Goal: Task Accomplishment & Management: Manage account settings

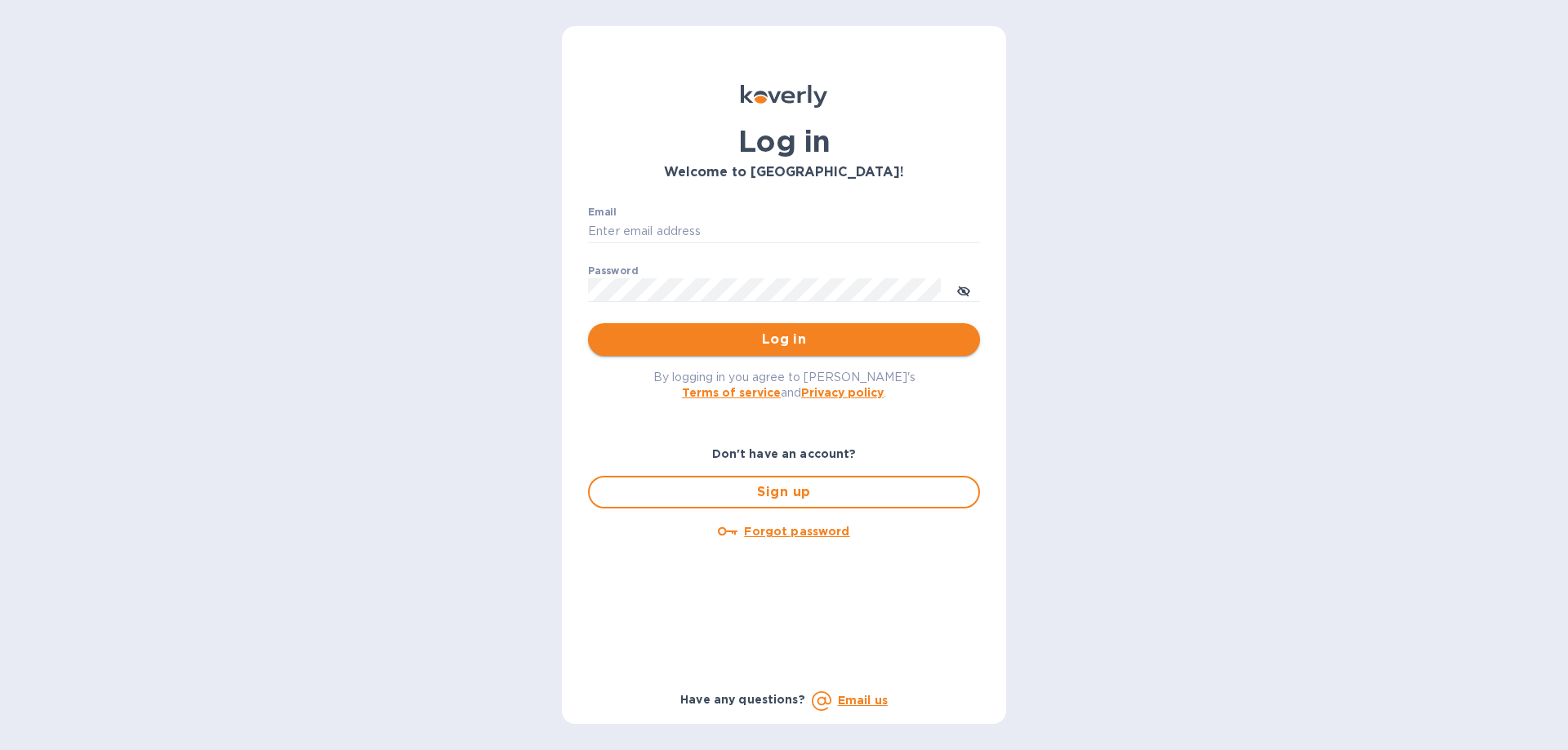
type input "[EMAIL_ADDRESS][DOMAIN_NAME]"
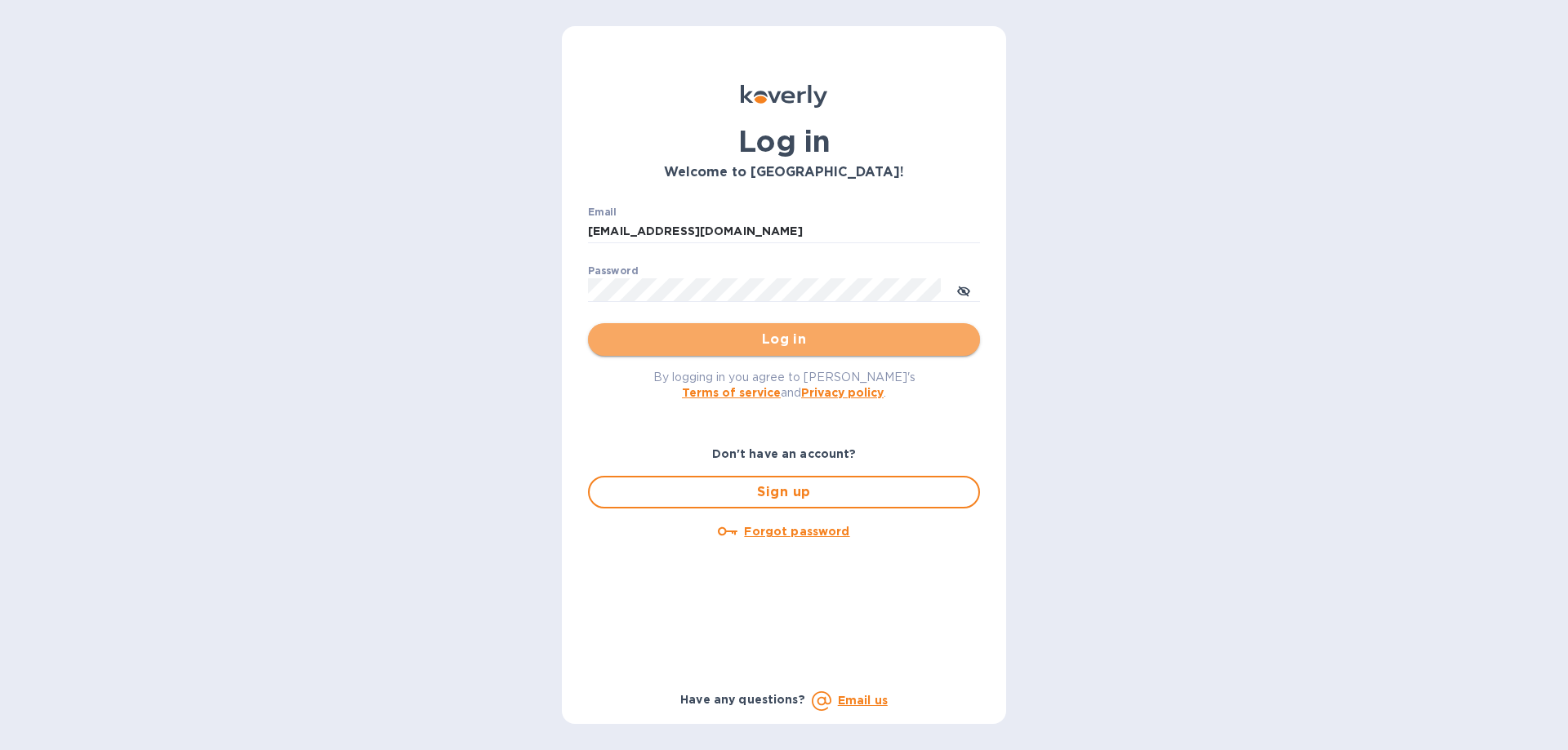
click at [738, 347] on span "Log in" at bounding box center [783, 340] width 366 height 20
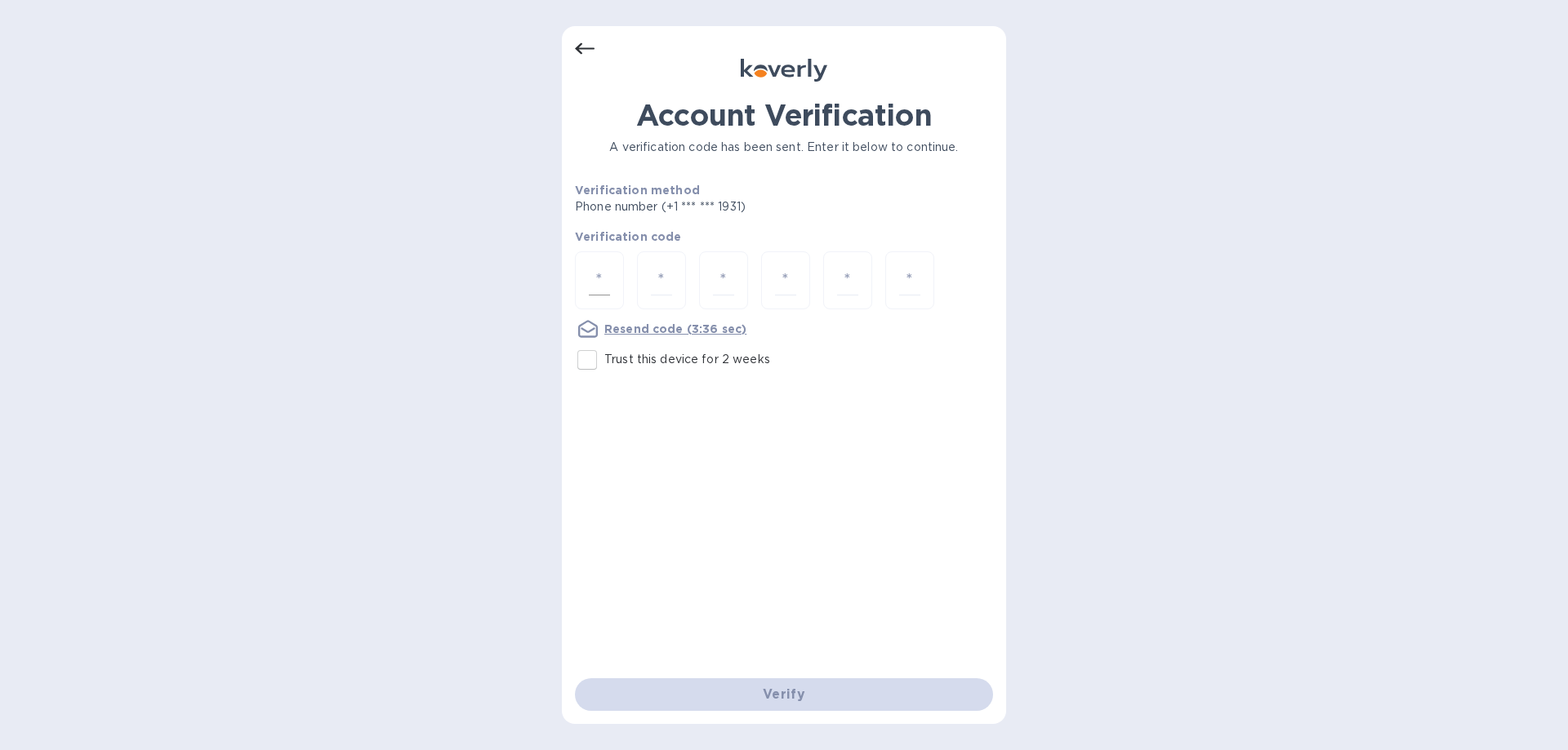
click at [612, 281] on div at bounding box center [599, 281] width 49 height 58
type input "1"
type input "5"
type input "1"
type input "2"
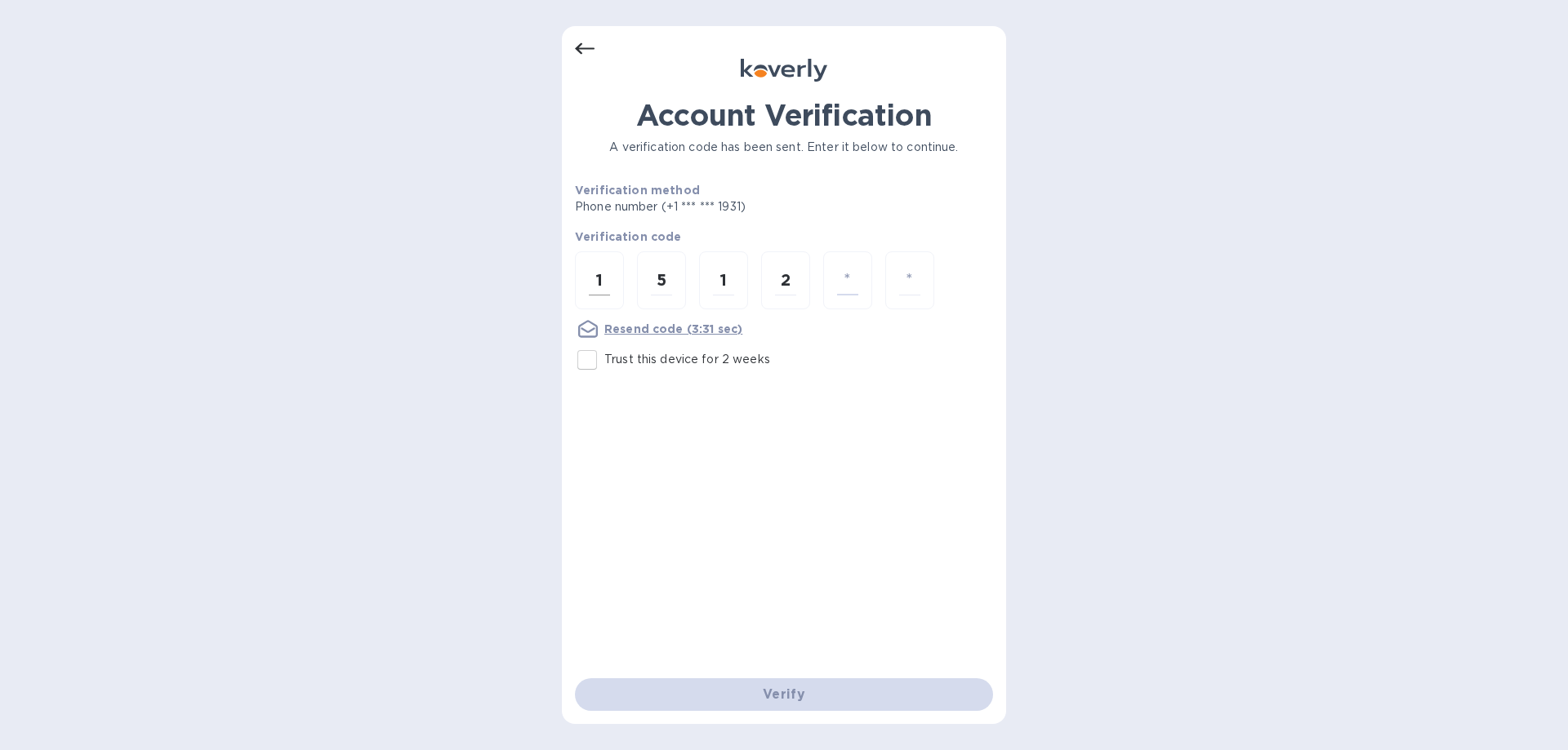
type input "8"
type input "2"
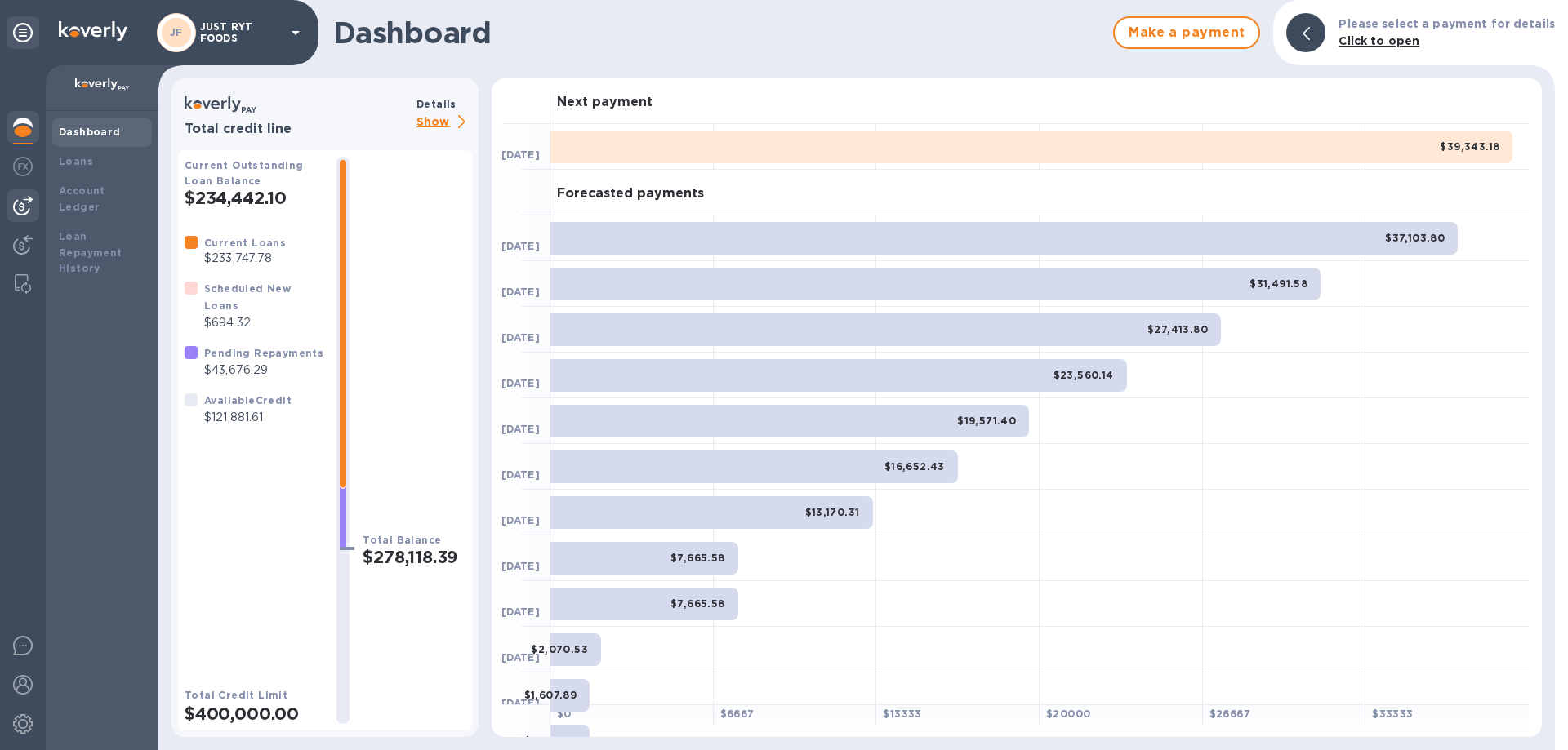
click at [21, 203] on img at bounding box center [23, 205] width 20 height 20
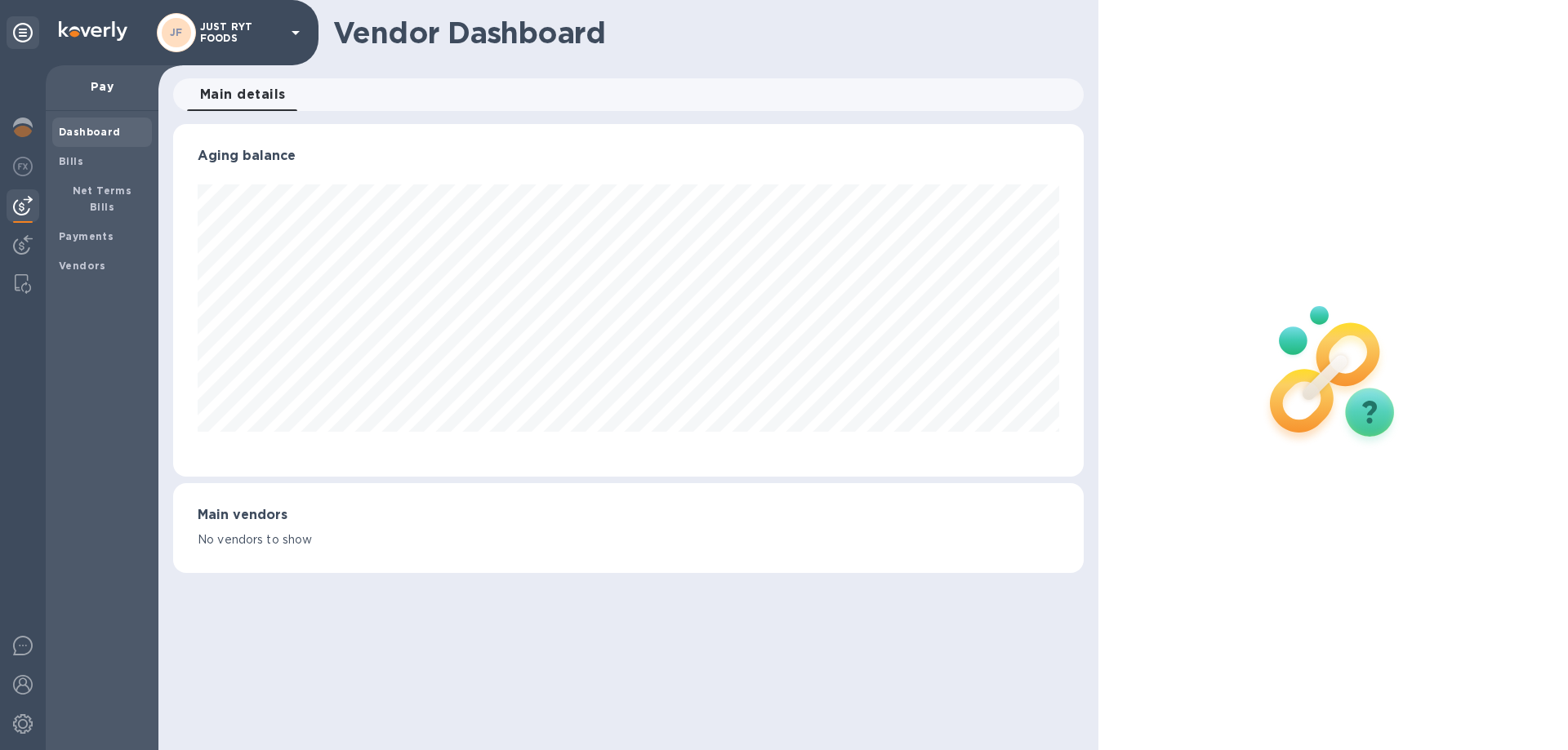
scroll to position [352, 909]
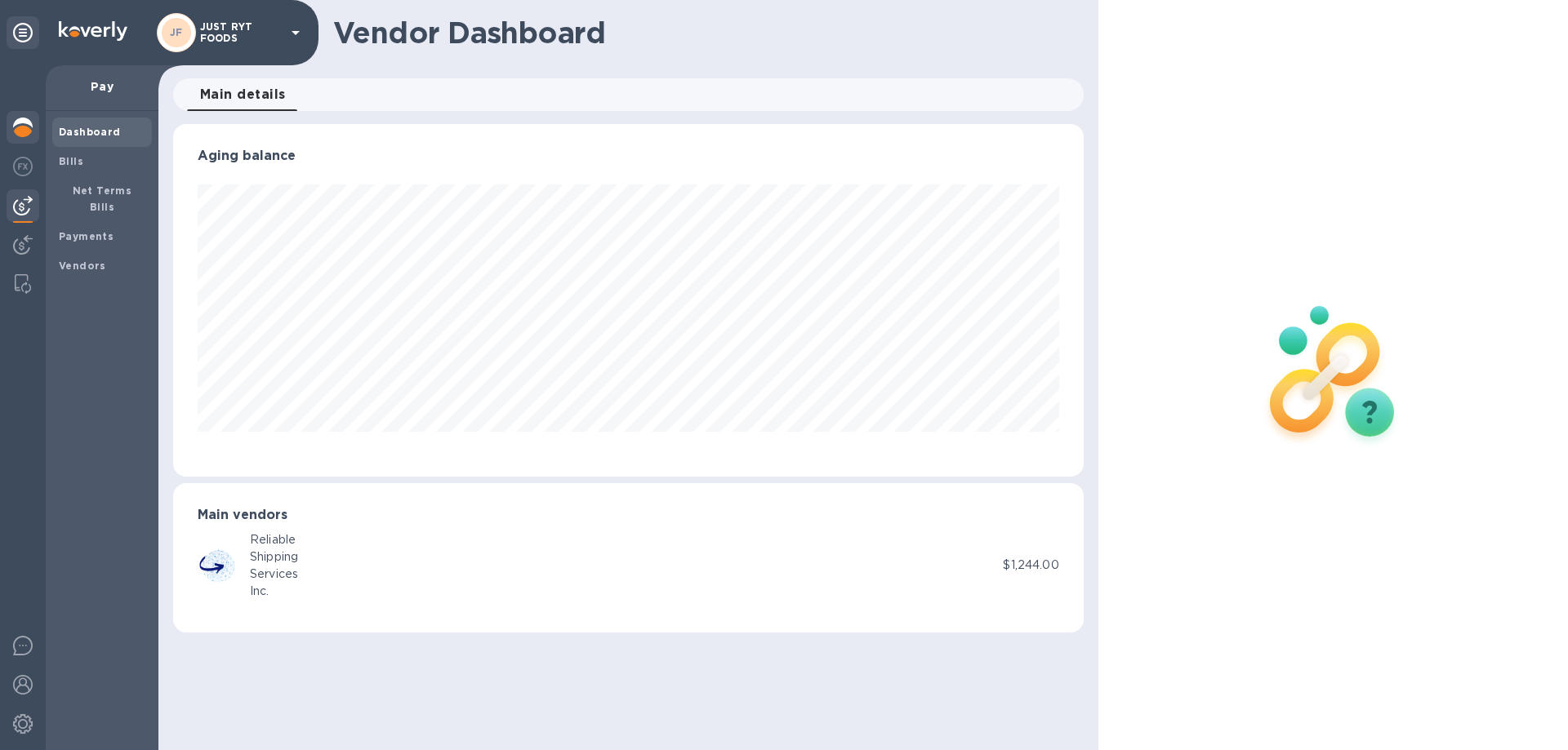
click at [31, 131] on img at bounding box center [23, 127] width 20 height 20
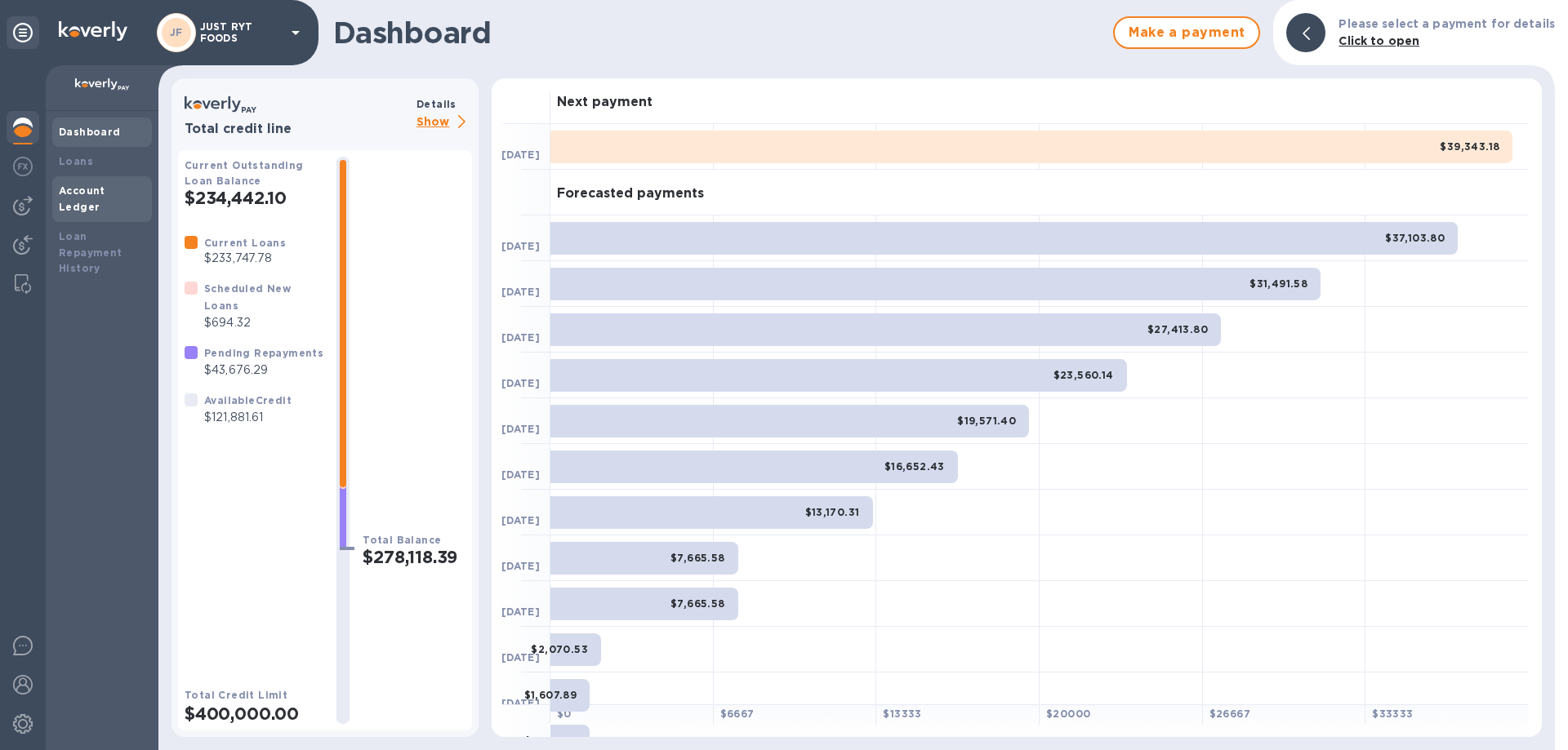
click at [68, 186] on b "Account Ledger" at bounding box center [82, 199] width 46 height 29
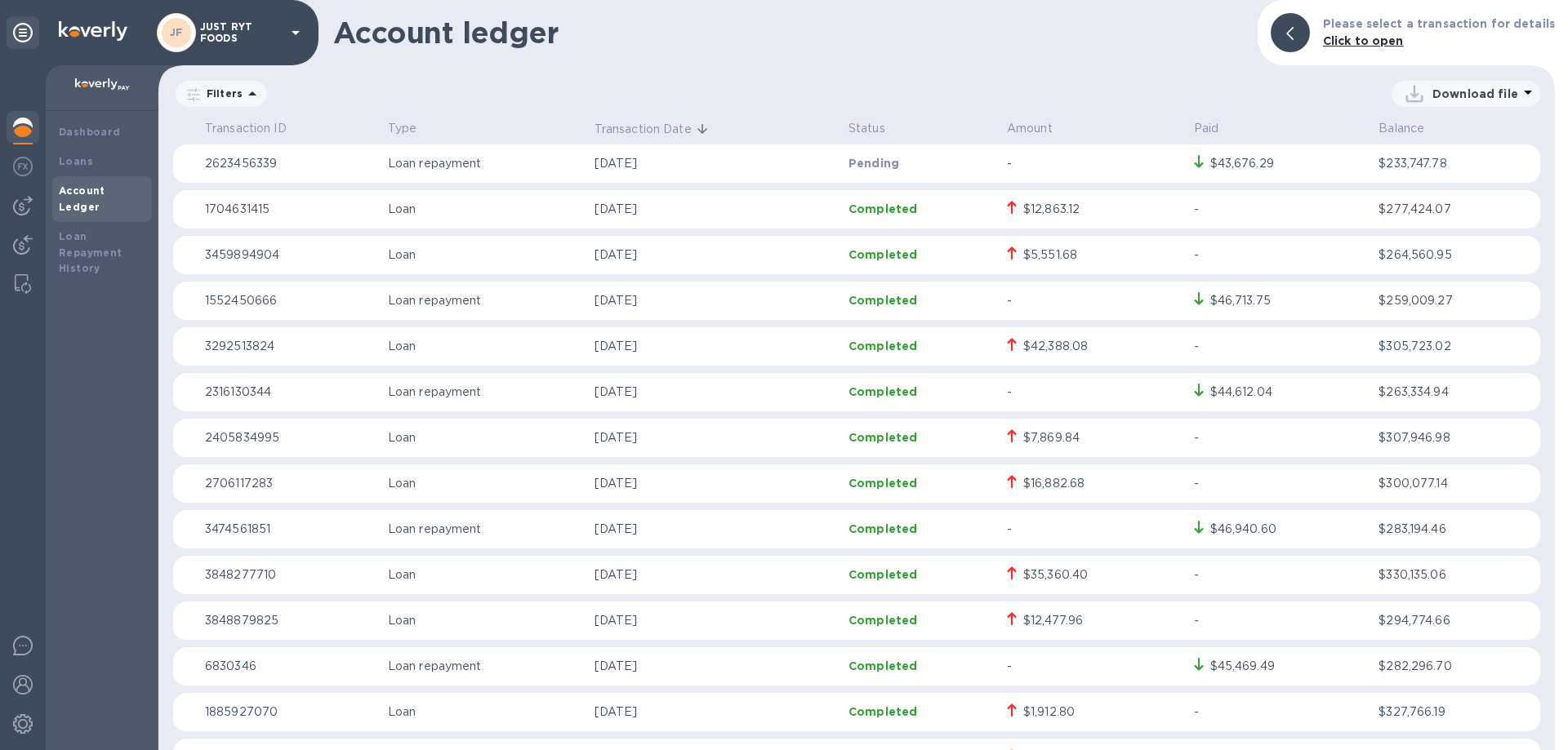
click at [1463, 94] on p "Download file" at bounding box center [1476, 94] width 86 height 17
click at [1414, 190] on li "PDF file" at bounding box center [1466, 178] width 111 height 45
click at [83, 163] on b "Loans" at bounding box center [76, 161] width 35 height 12
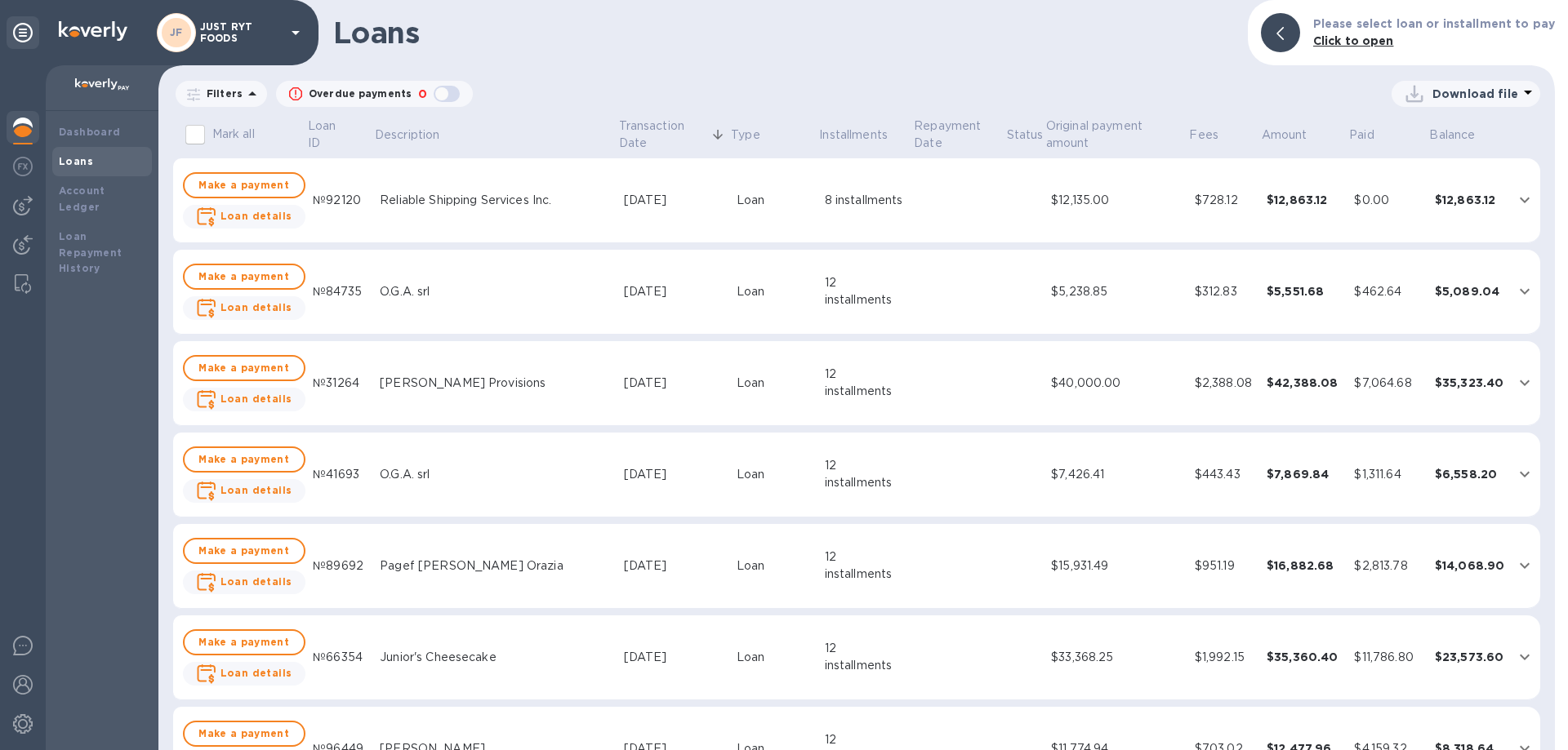
click at [1485, 98] on p "Download file" at bounding box center [1476, 94] width 86 height 17
click at [1449, 127] on li "XLSX file" at bounding box center [1466, 133] width 111 height 45
click at [28, 209] on img at bounding box center [23, 205] width 20 height 20
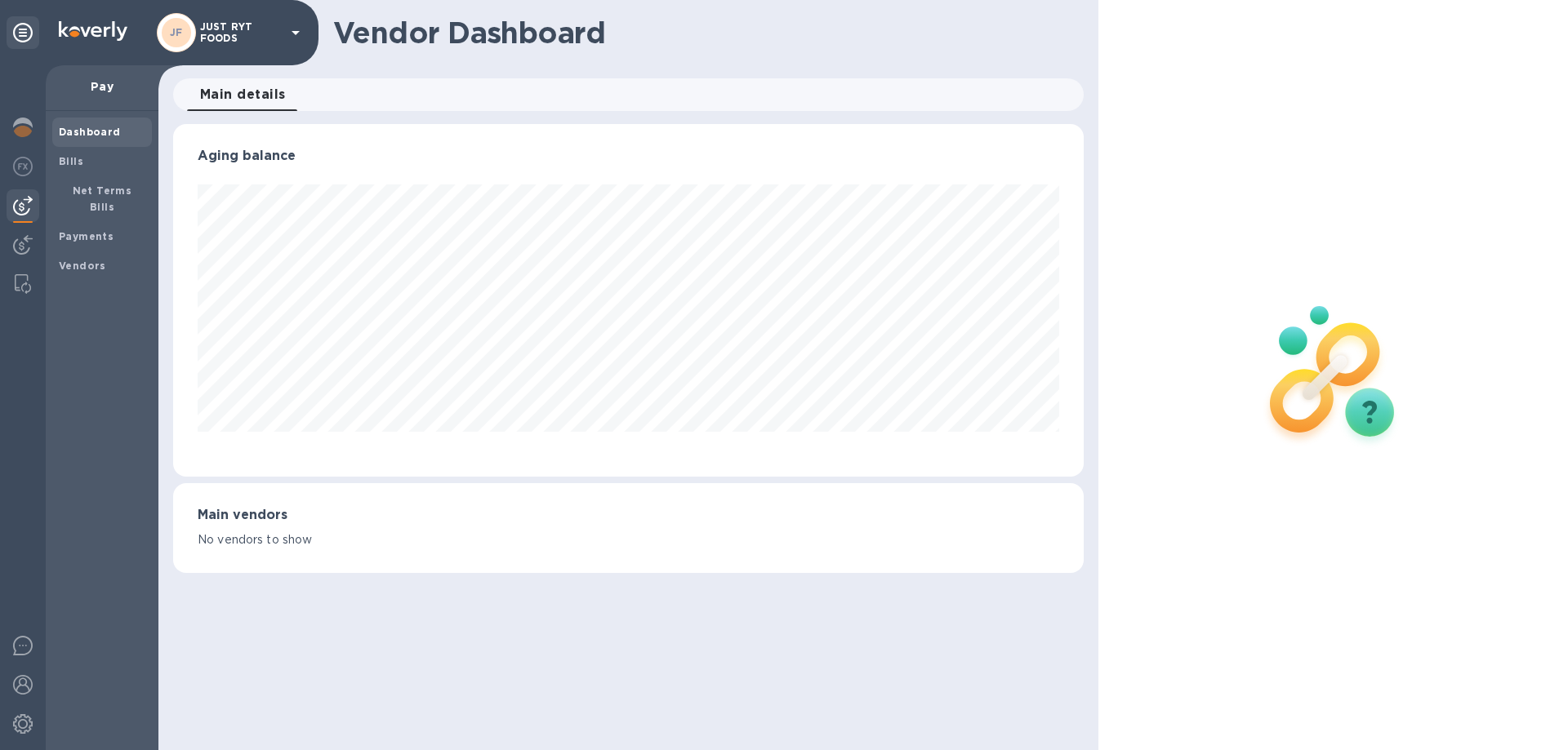
scroll to position [352, 909]
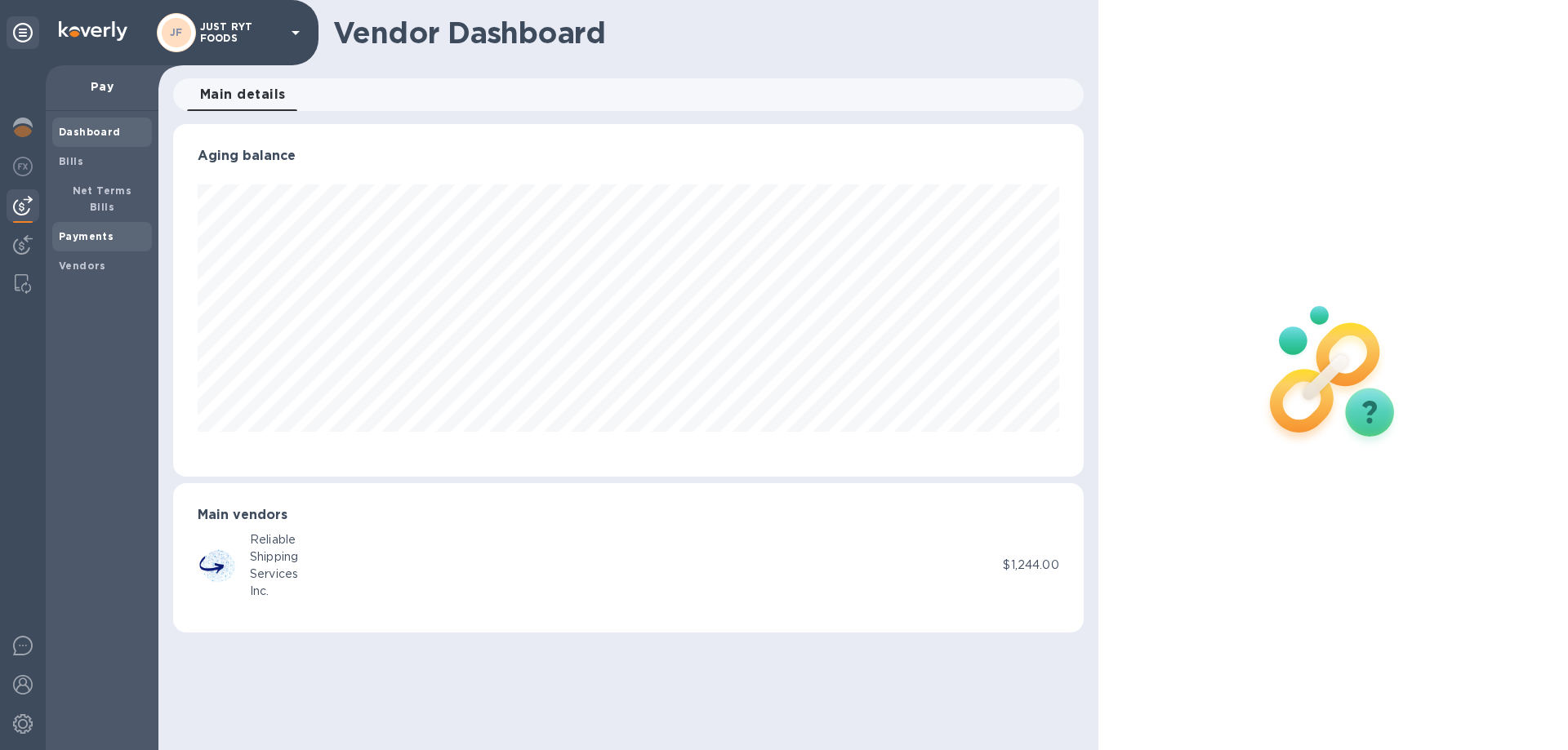
click at [92, 230] on b "Payments" at bounding box center [86, 236] width 54 height 12
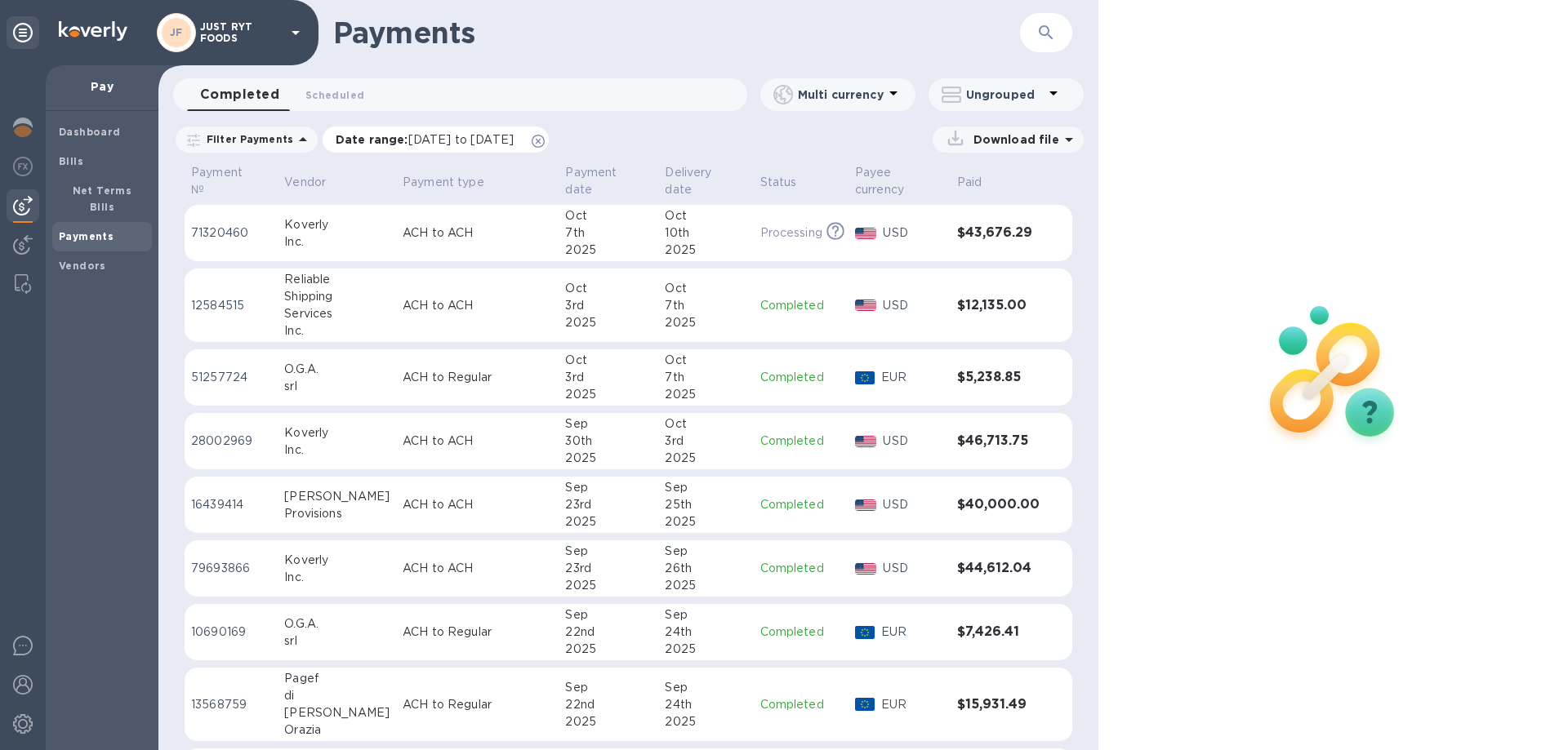
drag, startPoint x: 582, startPoint y: 142, endPoint x: 482, endPoint y: 136, distance: 100.2
click at [482, 136] on div "Date range : 09/08/2025 to 10/09/2025" at bounding box center [436, 139] width 226 height 26
click at [477, 139] on span "09/08/2025 to 10/09/2025" at bounding box center [461, 139] width 106 height 13
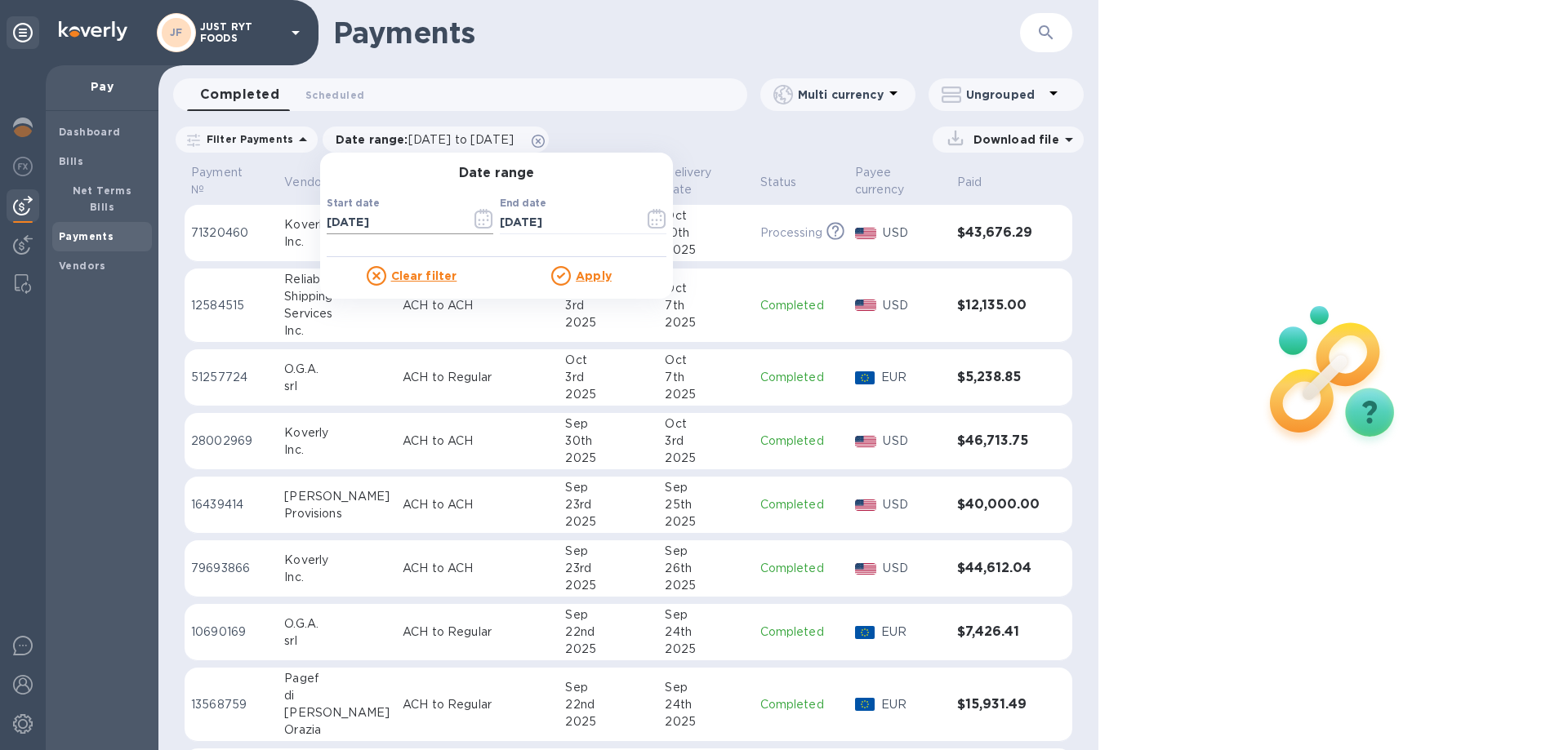
click at [479, 221] on icon "button" at bounding box center [484, 219] width 19 height 20
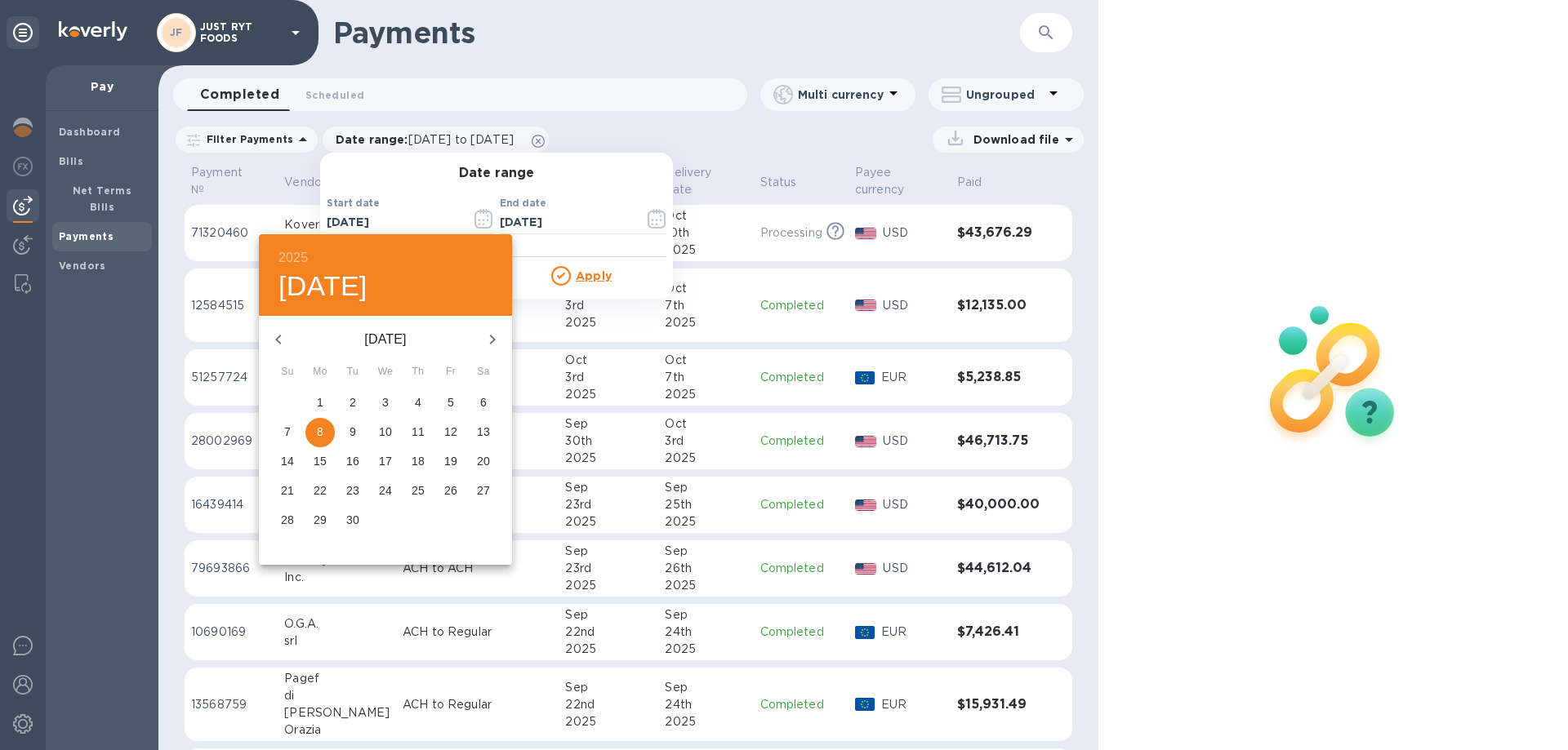
click at [267, 342] on button "button" at bounding box center [278, 339] width 39 height 39
click at [269, 341] on icon "button" at bounding box center [279, 340] width 20 height 20
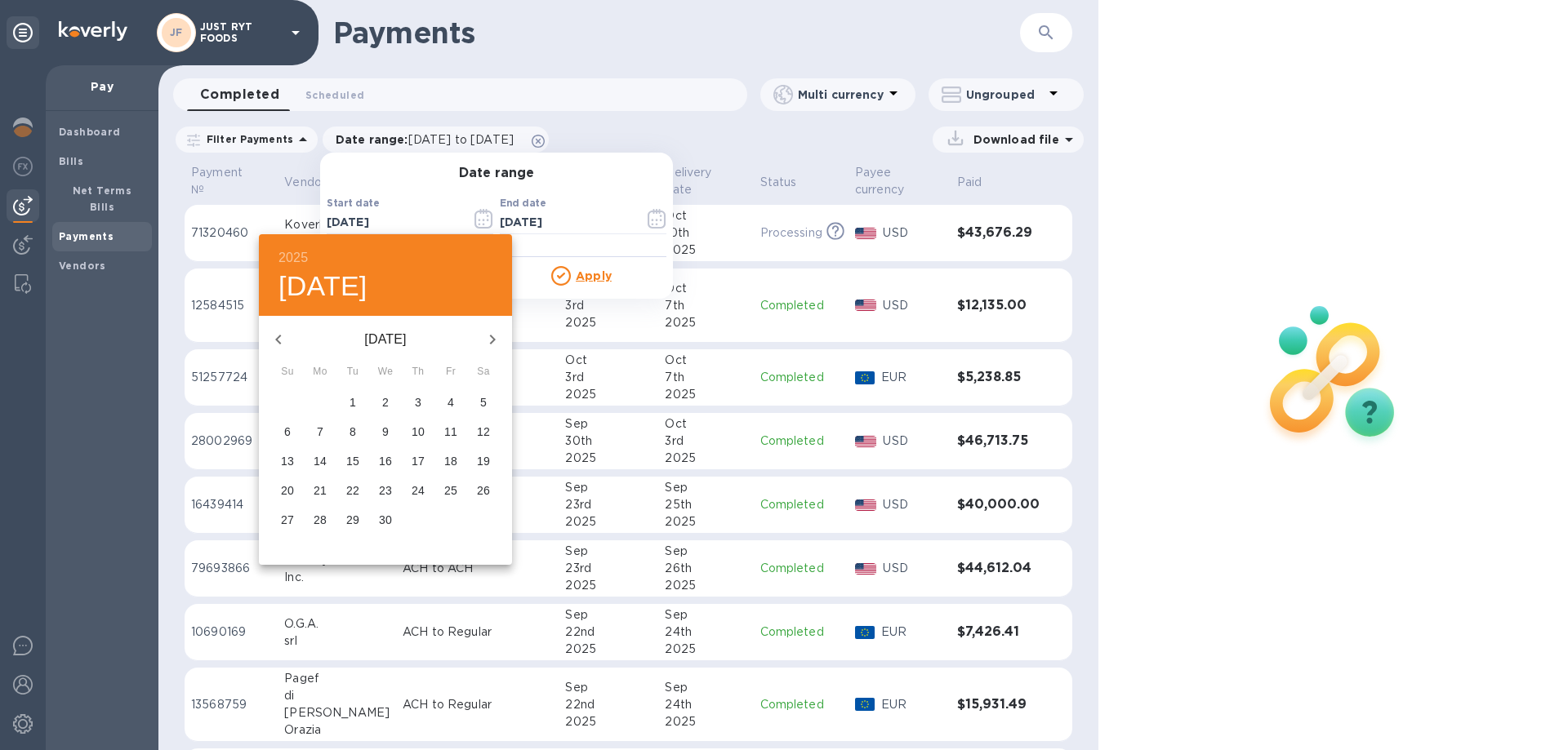
click at [353, 403] on p "1" at bounding box center [353, 403] width 7 height 17
type input "04/01/2025"
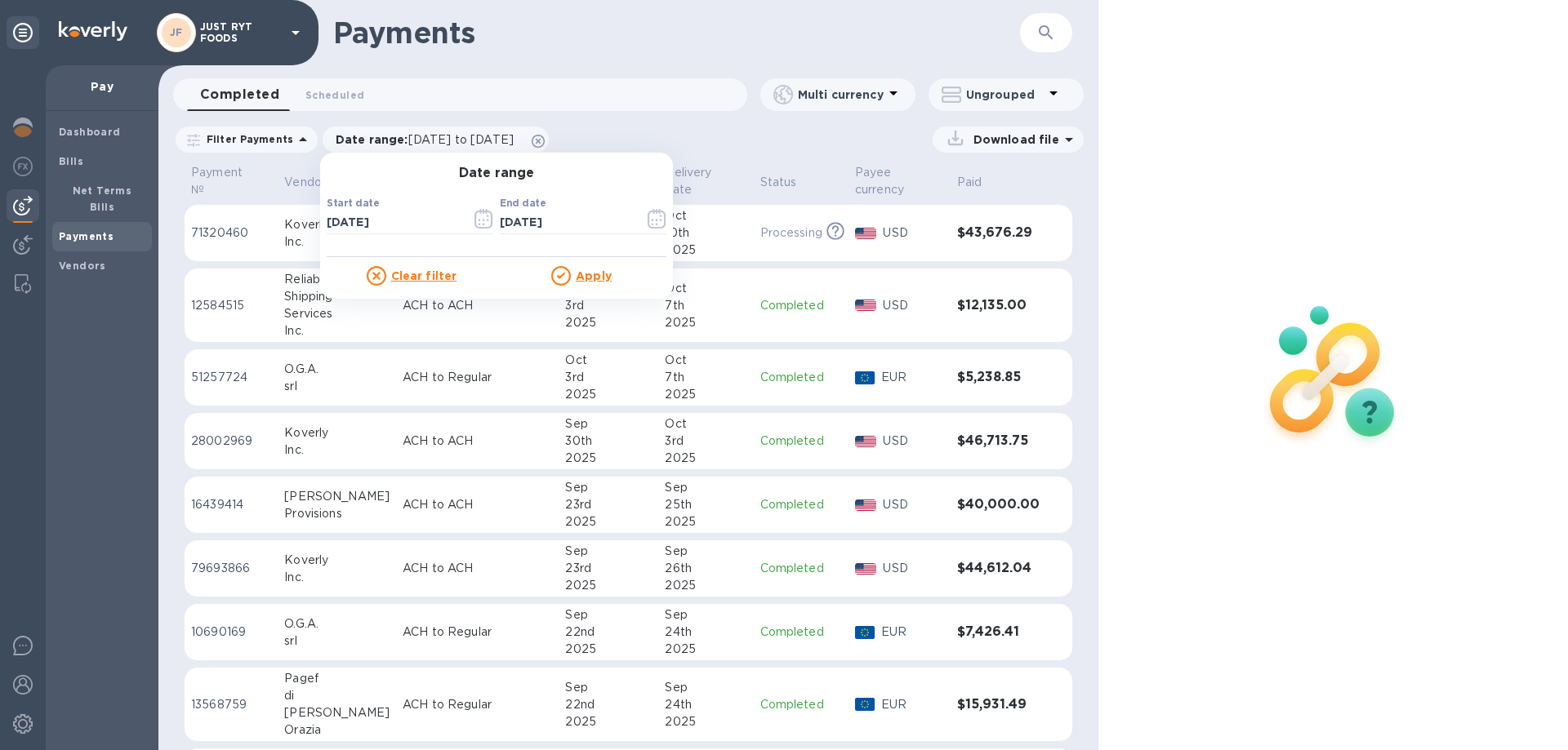
click at [588, 279] on u "Apply" at bounding box center [594, 276] width 36 height 13
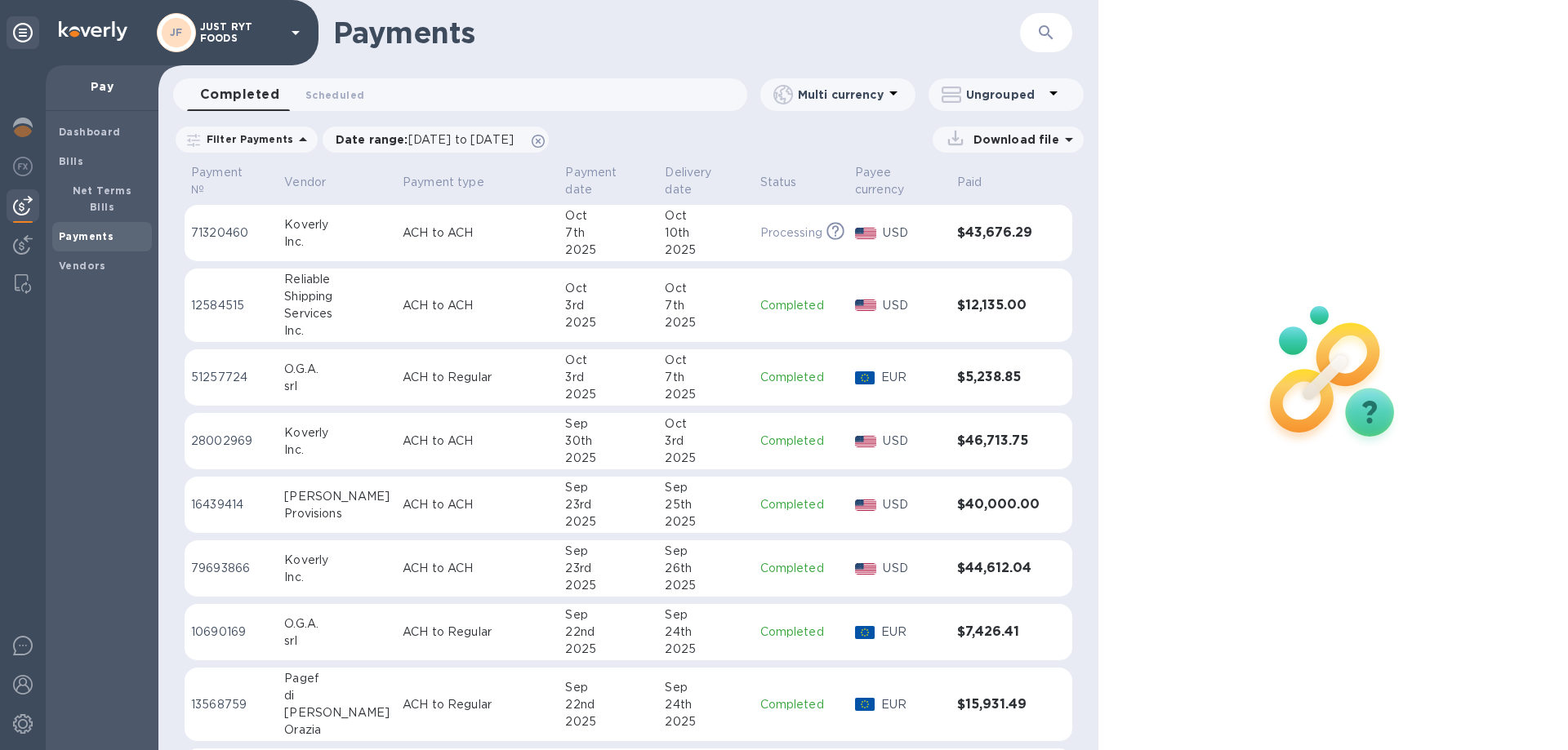
click at [1013, 137] on p "Download file" at bounding box center [1013, 139] width 92 height 17
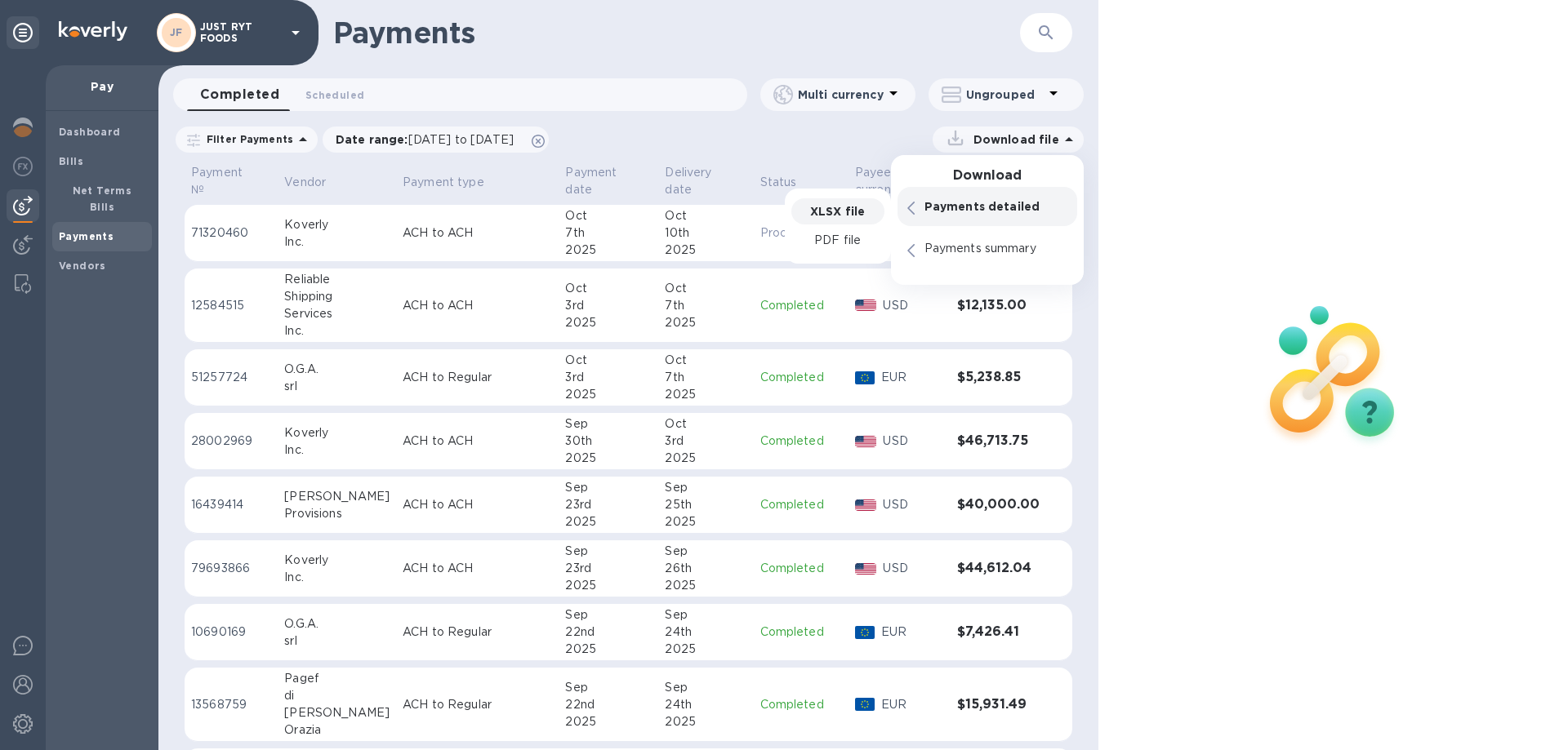
click at [854, 210] on p "XLSX file" at bounding box center [838, 211] width 54 height 17
click at [817, 210] on p "XLSX file" at bounding box center [838, 211] width 54 height 17
click at [838, 214] on p "XLSX file" at bounding box center [838, 211] width 54 height 17
drag, startPoint x: 848, startPoint y: 241, endPoint x: 818, endPoint y: 254, distance: 32.7
click at [830, 254] on p "XLSX file" at bounding box center [838, 254] width 54 height 17
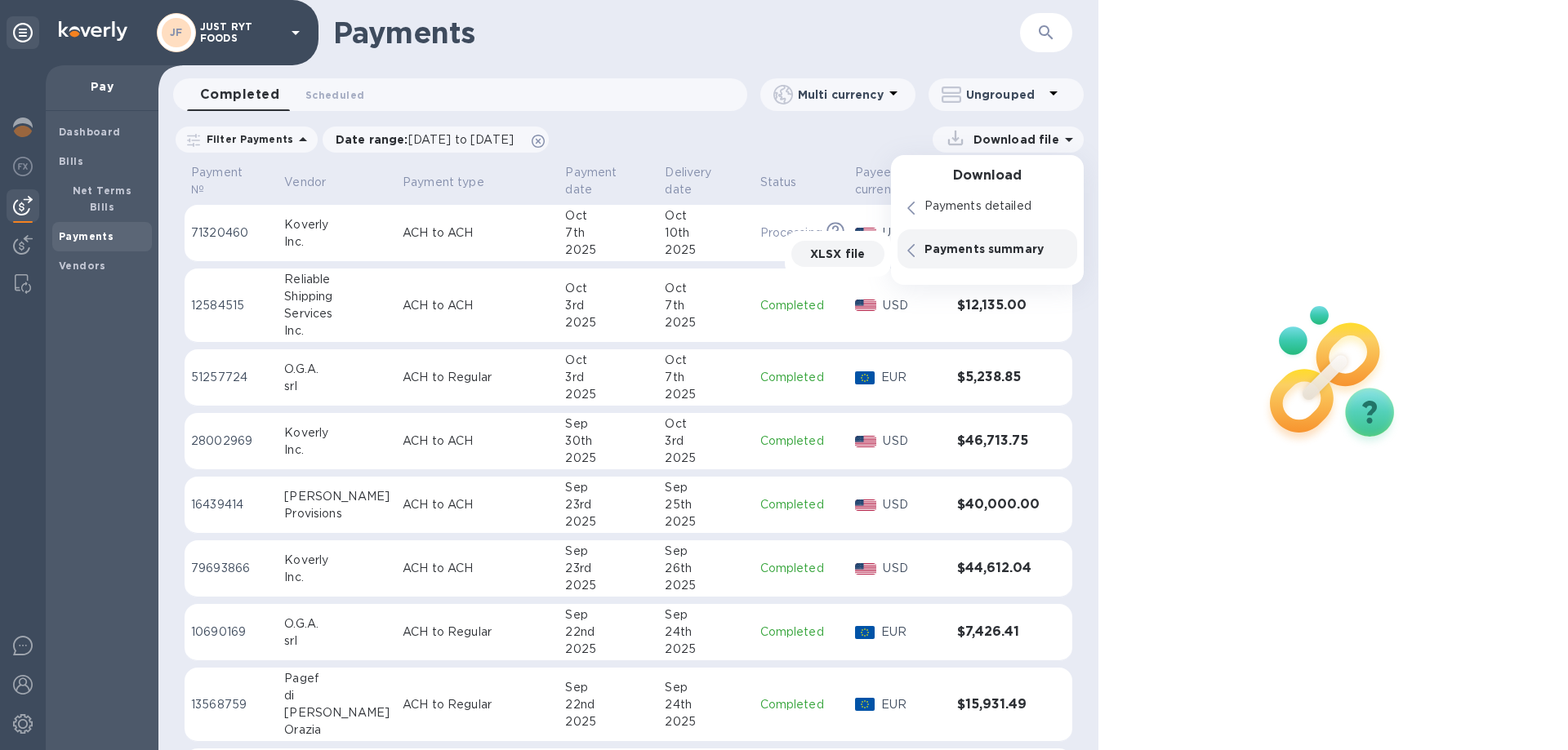
click at [676, 54] on div "Payments ​" at bounding box center [628, 32] width 940 height 65
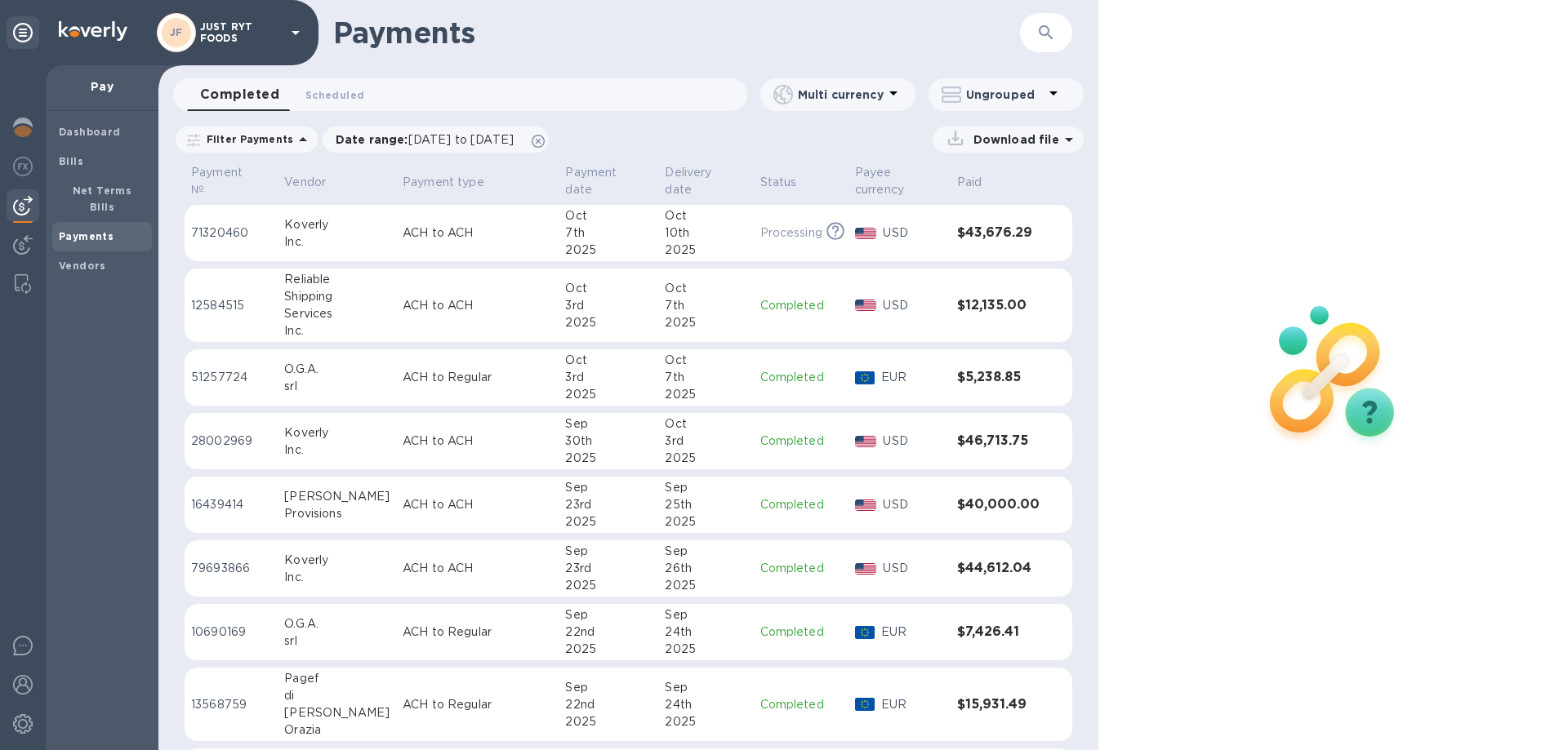
click at [876, 49] on h1 "Payments" at bounding box center [677, 33] width 687 height 35
click at [22, 125] on img at bounding box center [23, 127] width 20 height 20
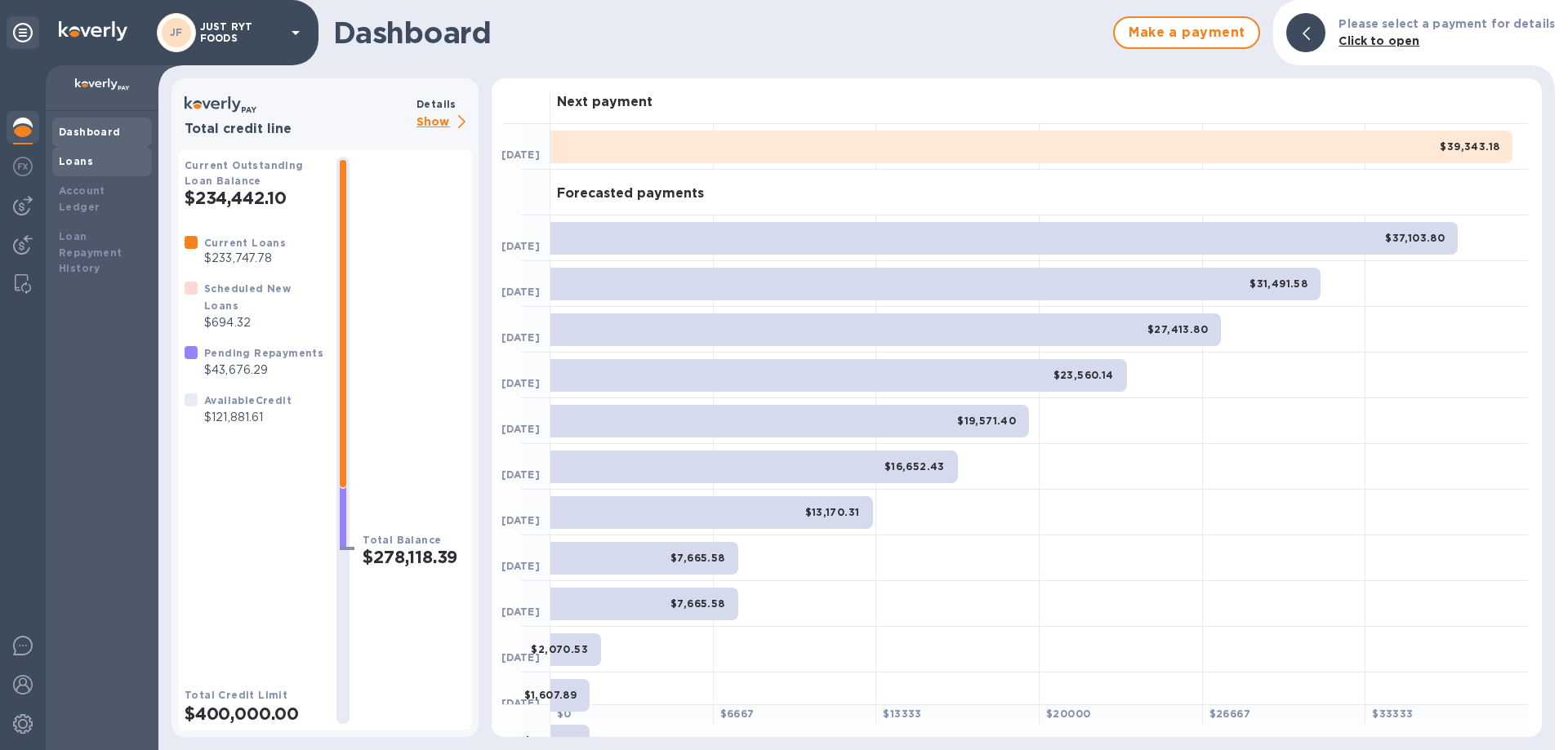
click at [92, 164] on div "Loans" at bounding box center [102, 162] width 87 height 17
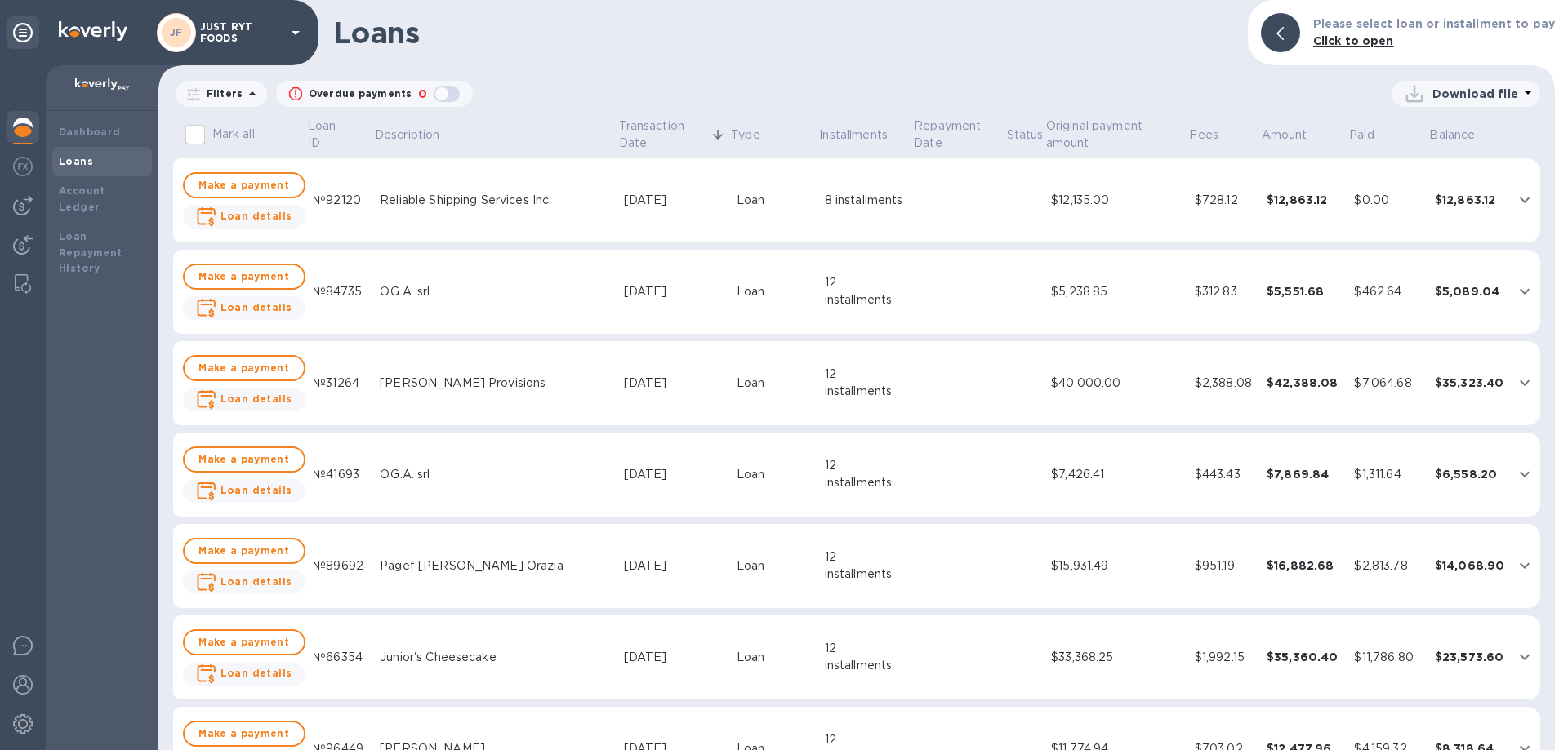
click at [1457, 91] on p "Download file" at bounding box center [1476, 94] width 86 height 17
click at [1439, 182] on li "PDF file" at bounding box center [1466, 178] width 111 height 45
click at [923, 75] on div "Loans Please select loan or installment to pay Click to open Filters Overdue pa…" at bounding box center [857, 375] width 1396 height 750
click at [939, 47] on h1 "Loans" at bounding box center [784, 33] width 901 height 35
click at [1457, 95] on p "Download file" at bounding box center [1476, 94] width 86 height 17
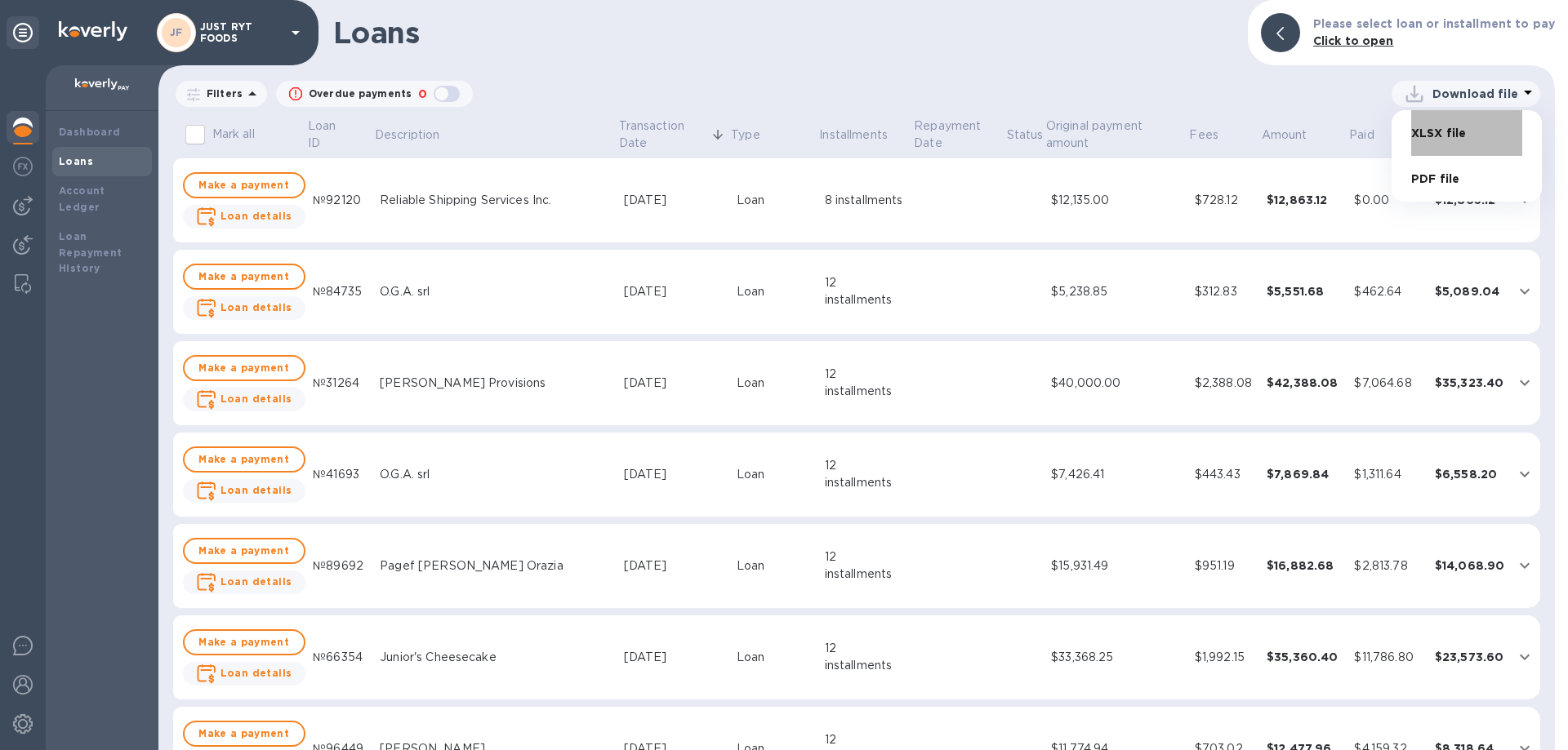
click at [1438, 134] on li "XLSX file" at bounding box center [1466, 133] width 111 height 45
